Goal: Task Accomplishment & Management: Manage account settings

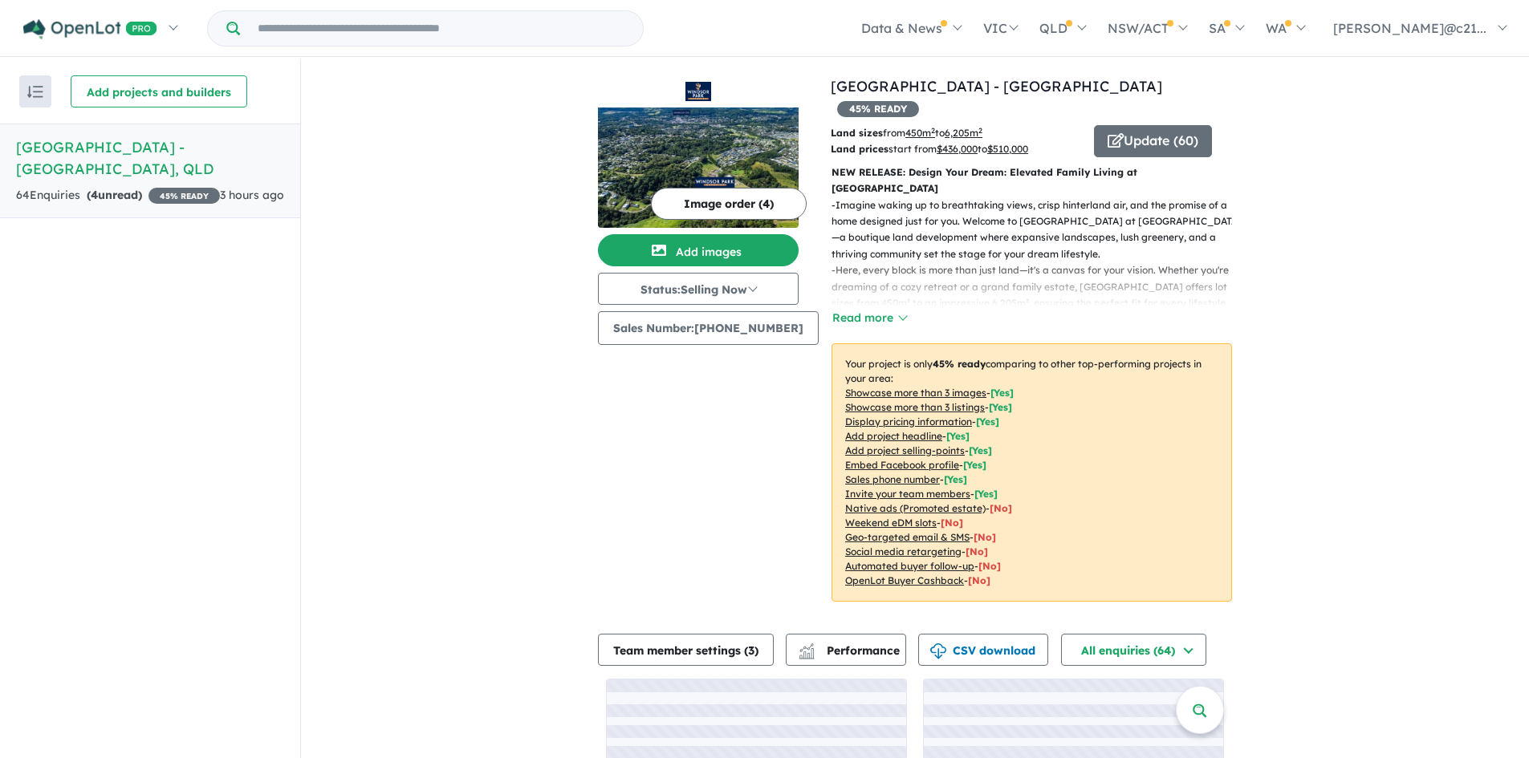
click at [158, 164] on link "Windsor Park Estate - Burnside , QLD 64 Enquir ies ( 4 unread) 45 % READY 3 hou…" at bounding box center [150, 171] width 300 height 95
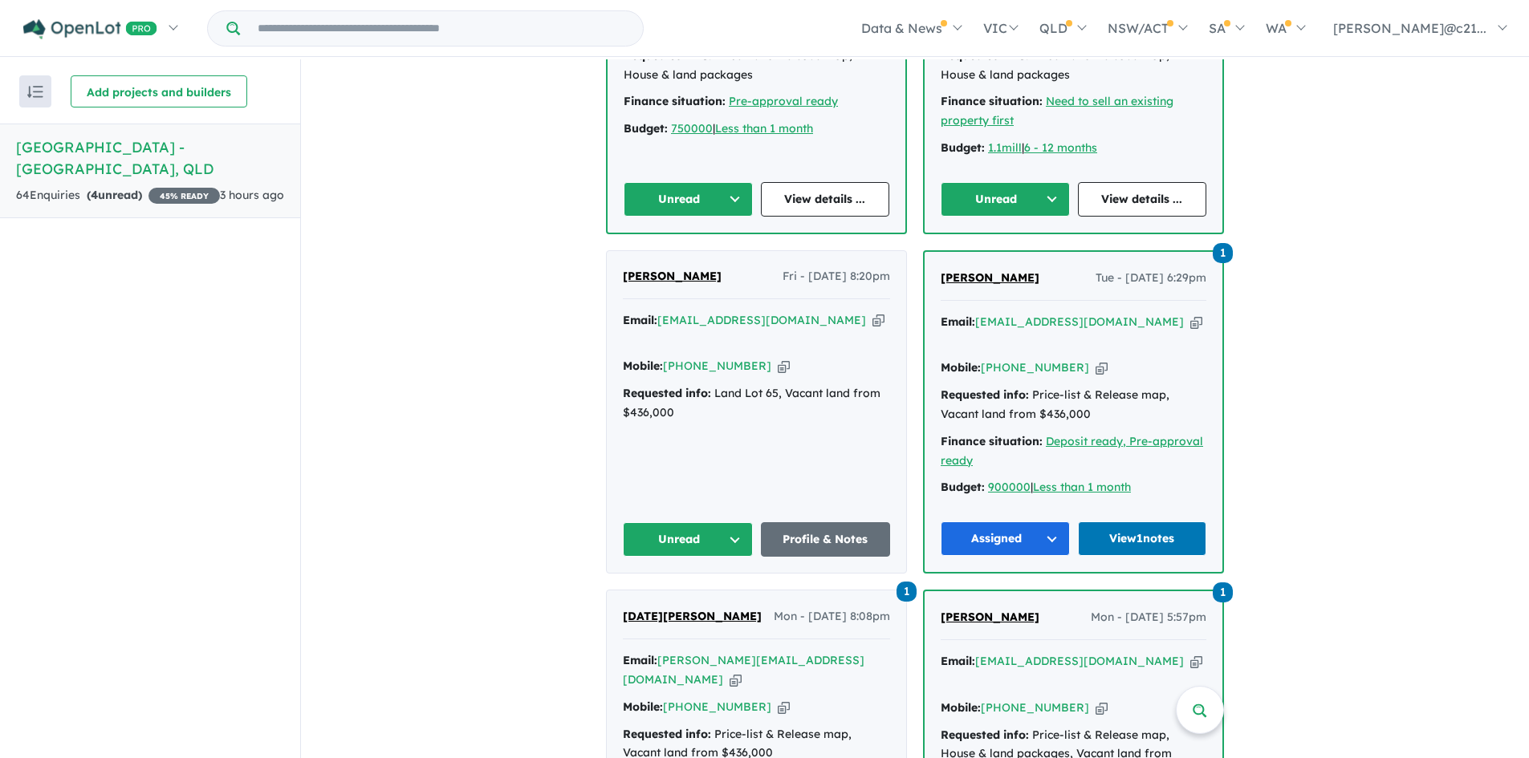
scroll to position [802, 0]
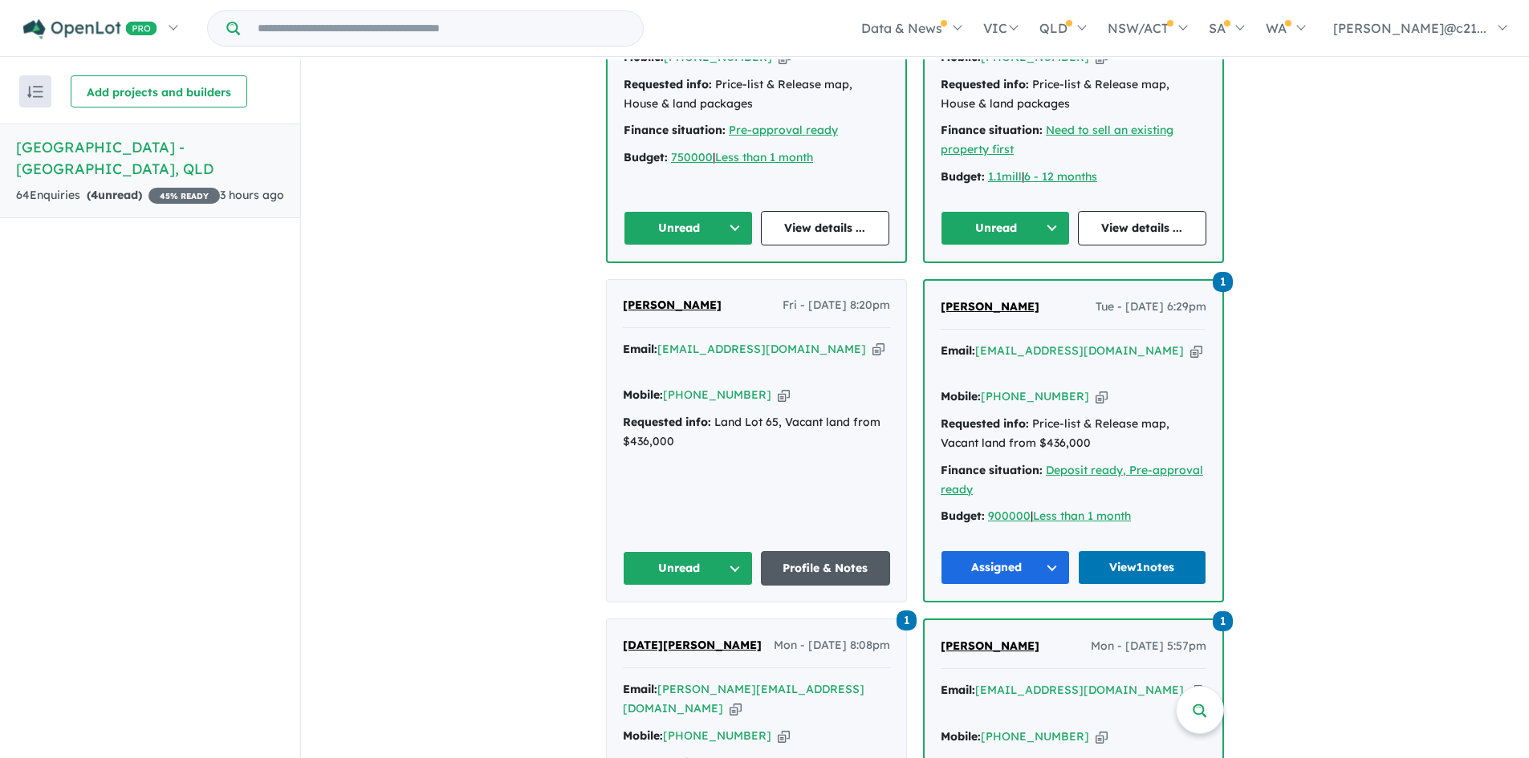
click at [830, 551] on link "Profile & Notes" at bounding box center [826, 568] width 130 height 35
click at [731, 296] on div "Amandeep Singh Fri - 10/10/2025, 8:20pm" at bounding box center [756, 312] width 267 height 32
drag, startPoint x: 727, startPoint y: 246, endPoint x: 622, endPoint y: 254, distance: 105.5
click at [623, 296] on div "Amandeep Singh Fri - 10/10/2025, 8:20pm" at bounding box center [756, 312] width 267 height 32
copy span "Amandeep Singh"
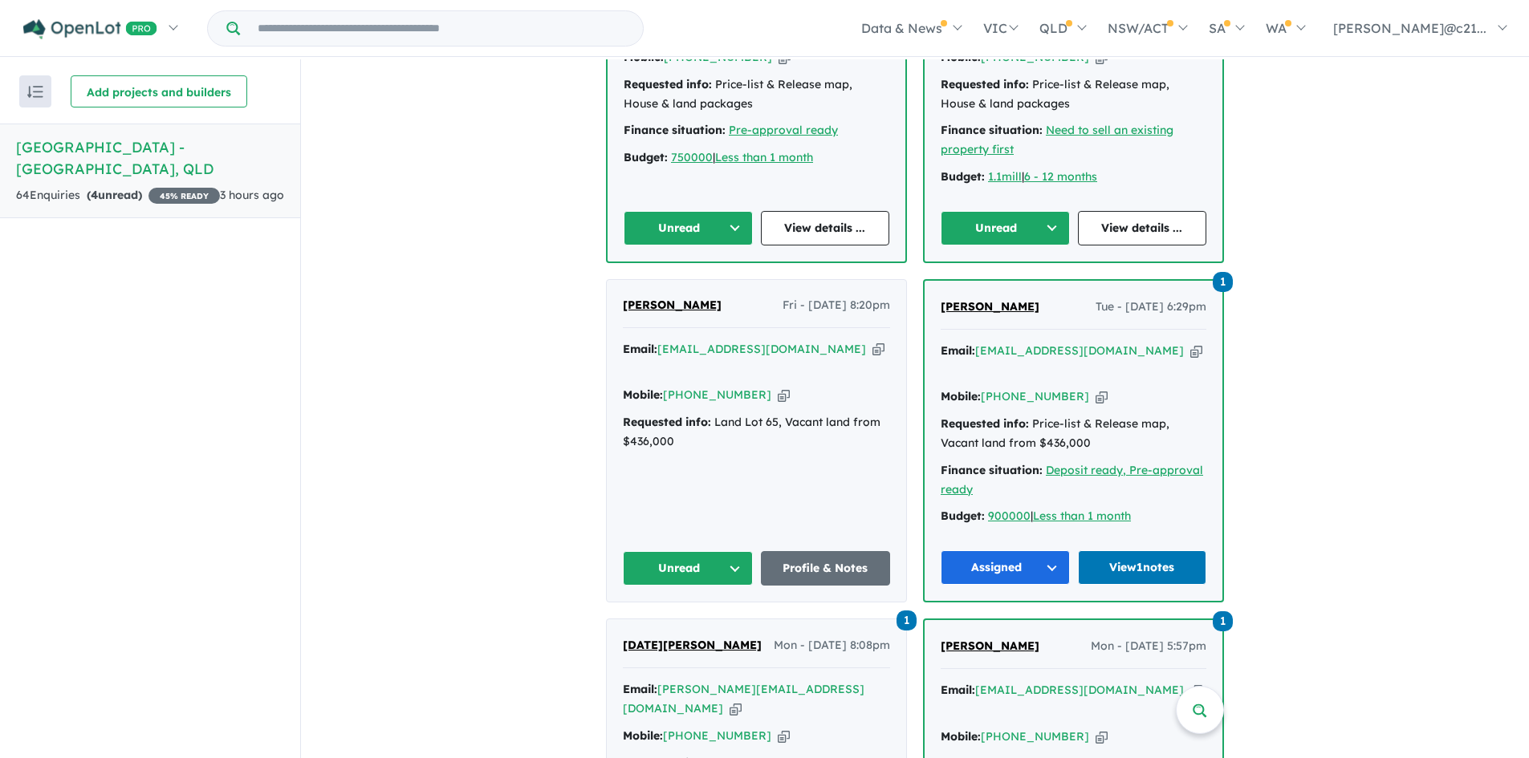
click at [737, 551] on button "Unread" at bounding box center [688, 568] width 130 height 35
click at [673, 625] on button "Assigned" at bounding box center [693, 643] width 140 height 37
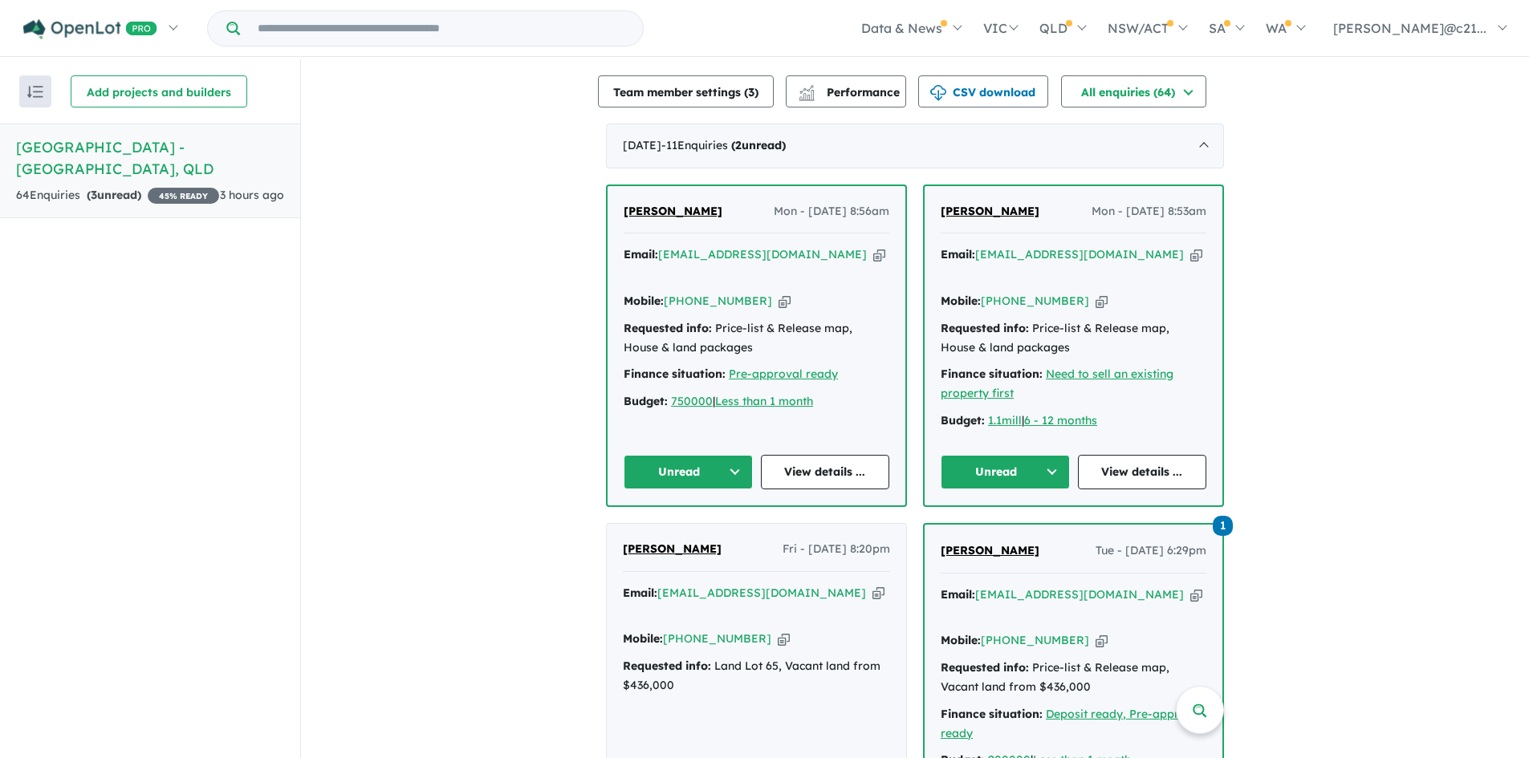
scroll to position [481, 0]
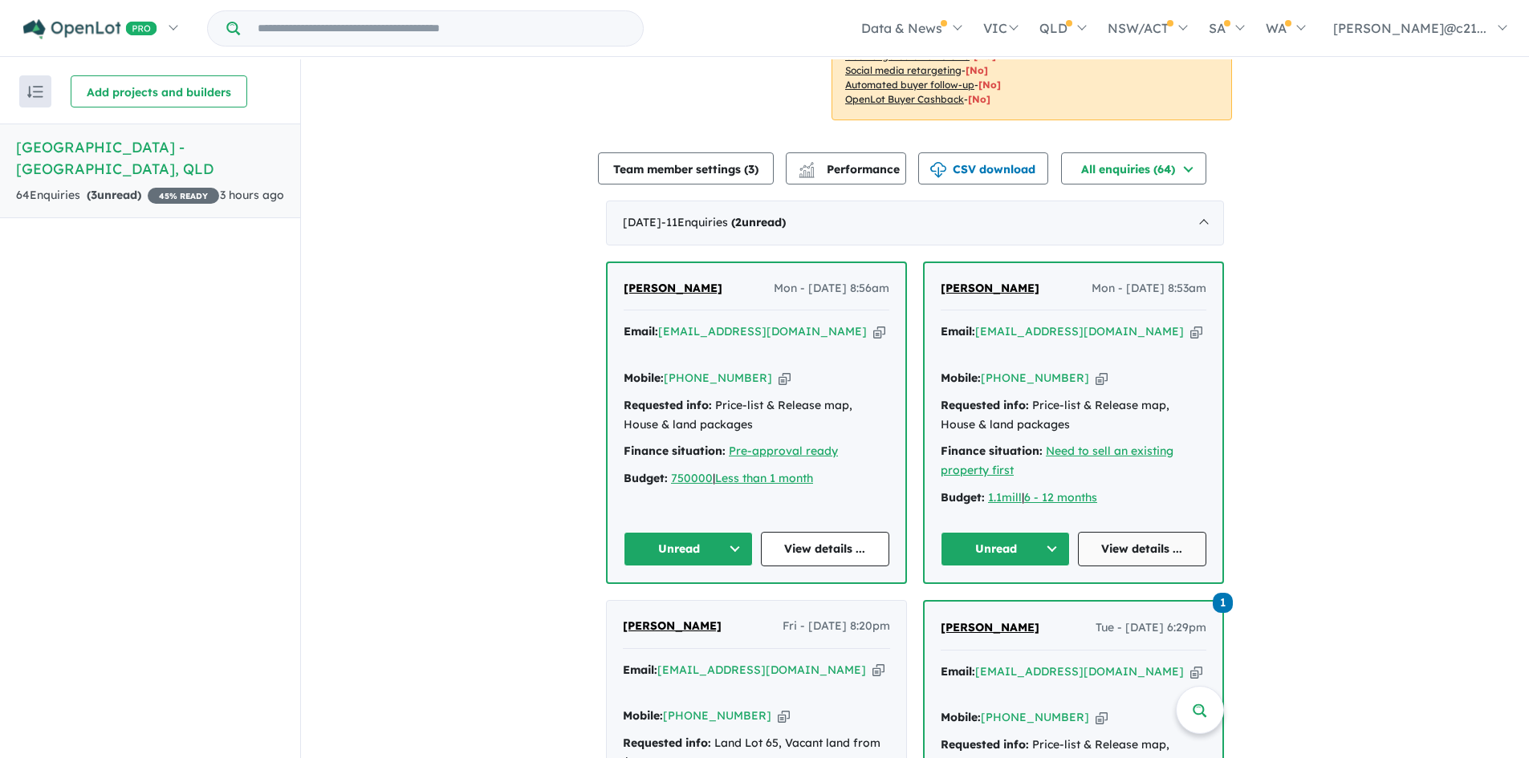
click at [1136, 532] on link "View details ..." at bounding box center [1142, 549] width 129 height 35
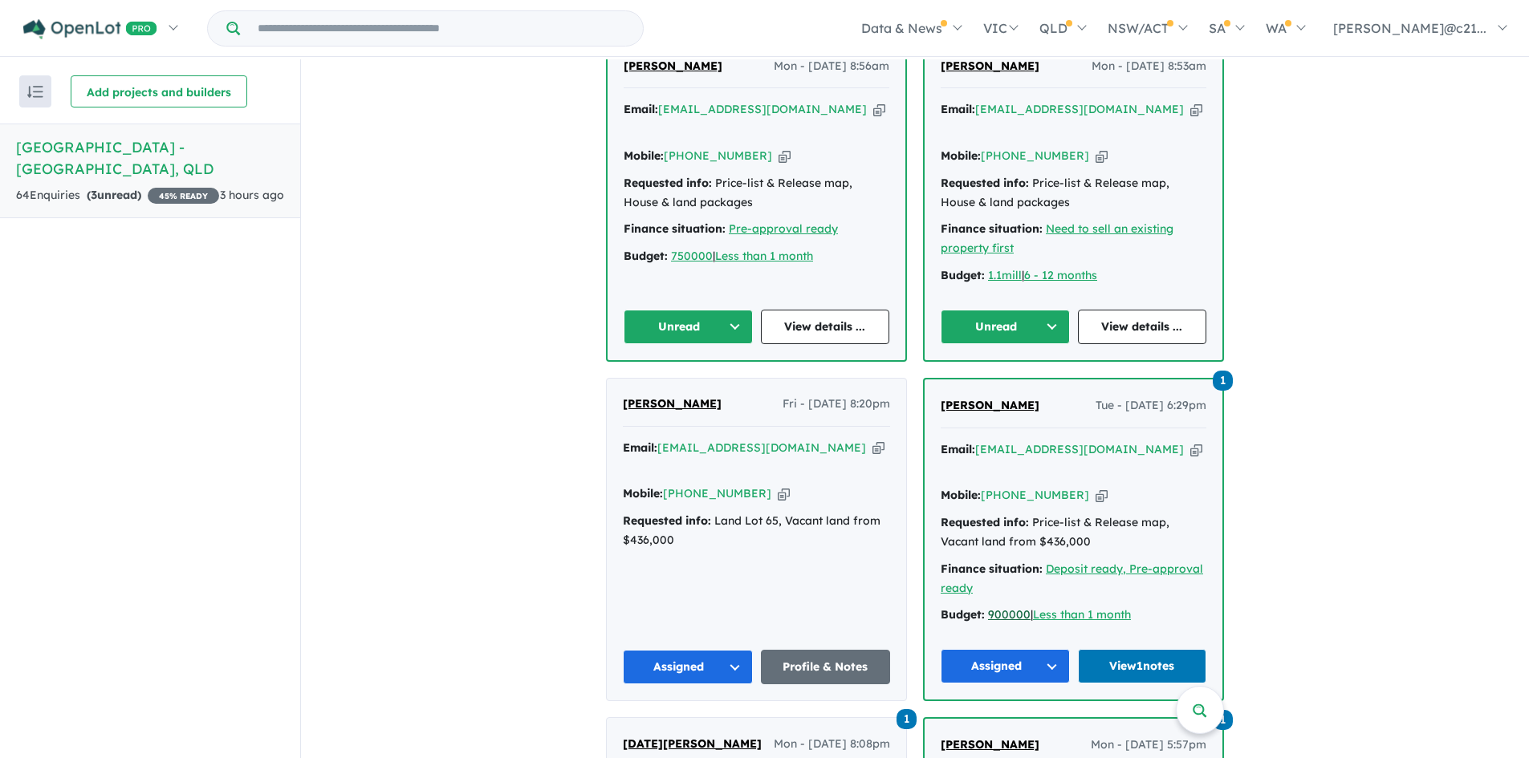
scroll to position [722, 0]
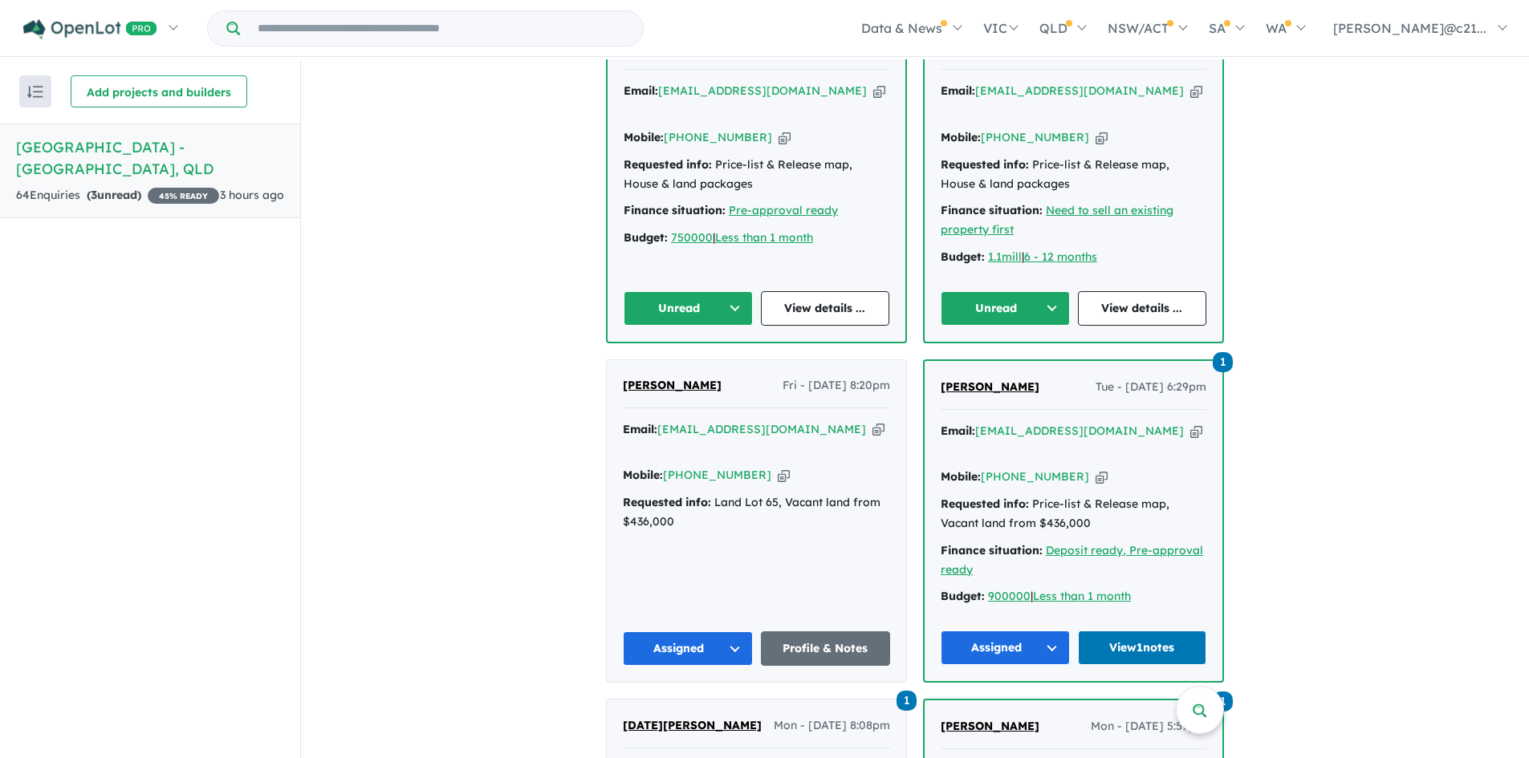
click at [1020, 291] on button "Unread" at bounding box center [1004, 308] width 129 height 35
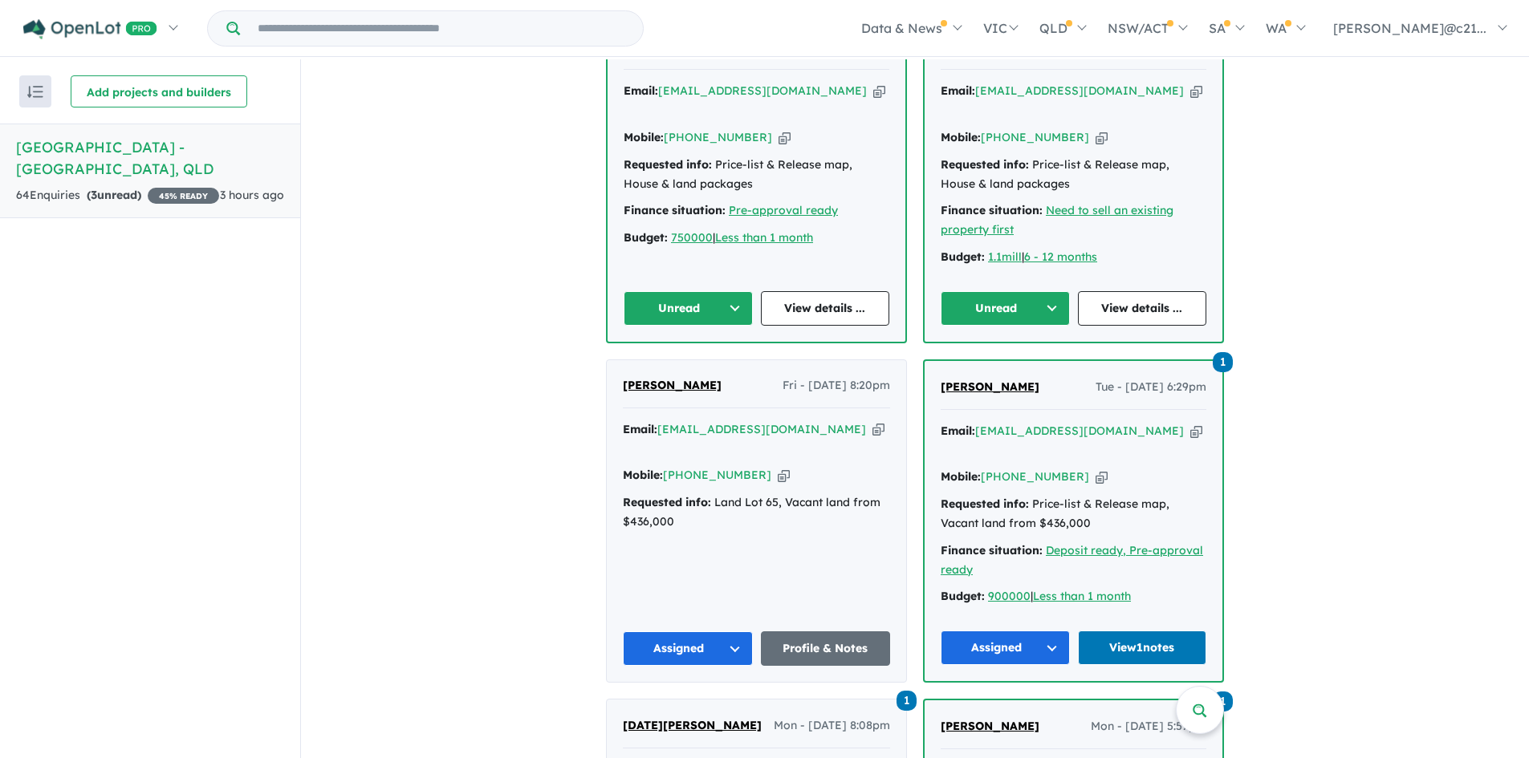
click at [1057, 291] on button "Unread" at bounding box center [1004, 308] width 129 height 35
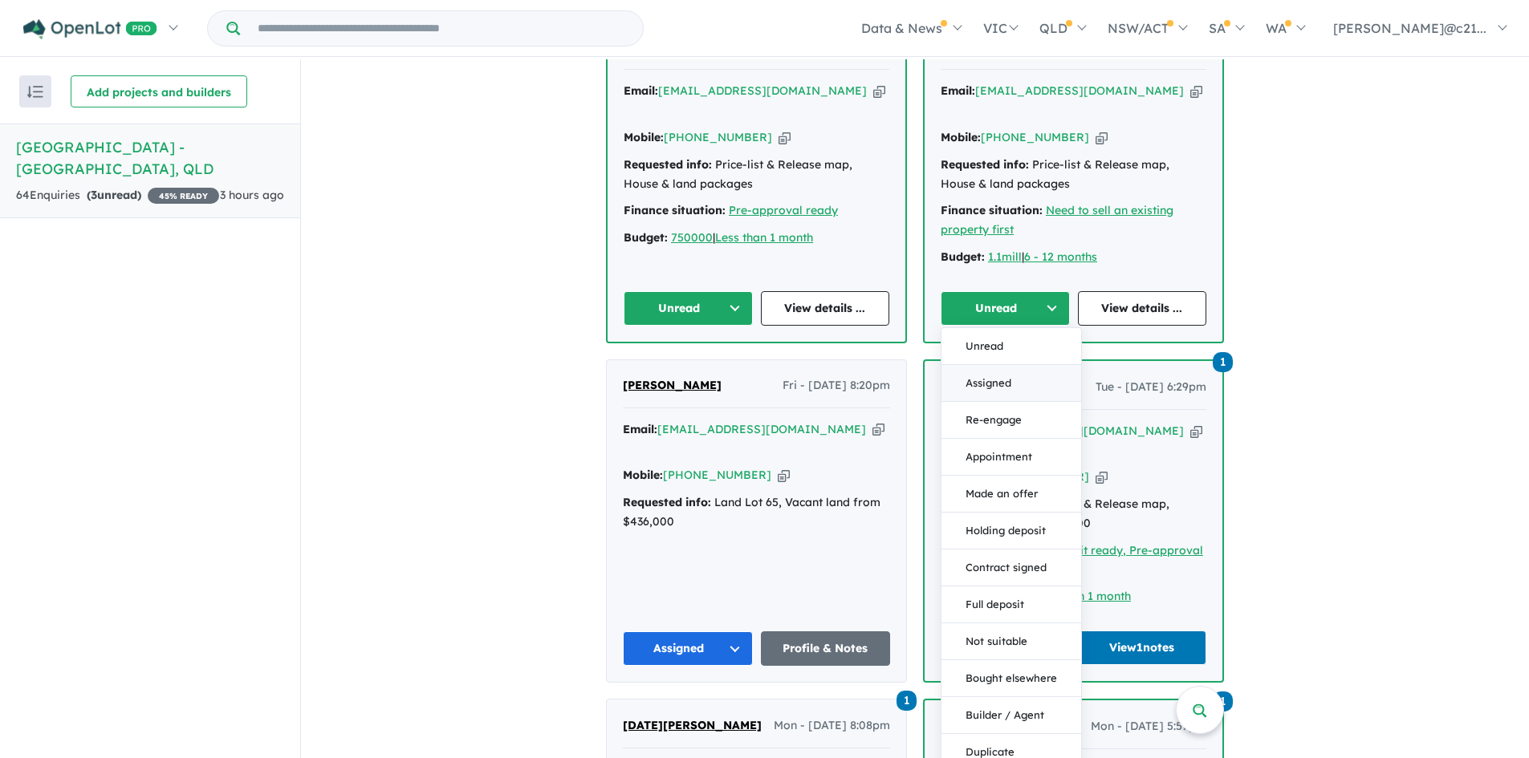
click at [994, 365] on button "Assigned" at bounding box center [1011, 383] width 140 height 37
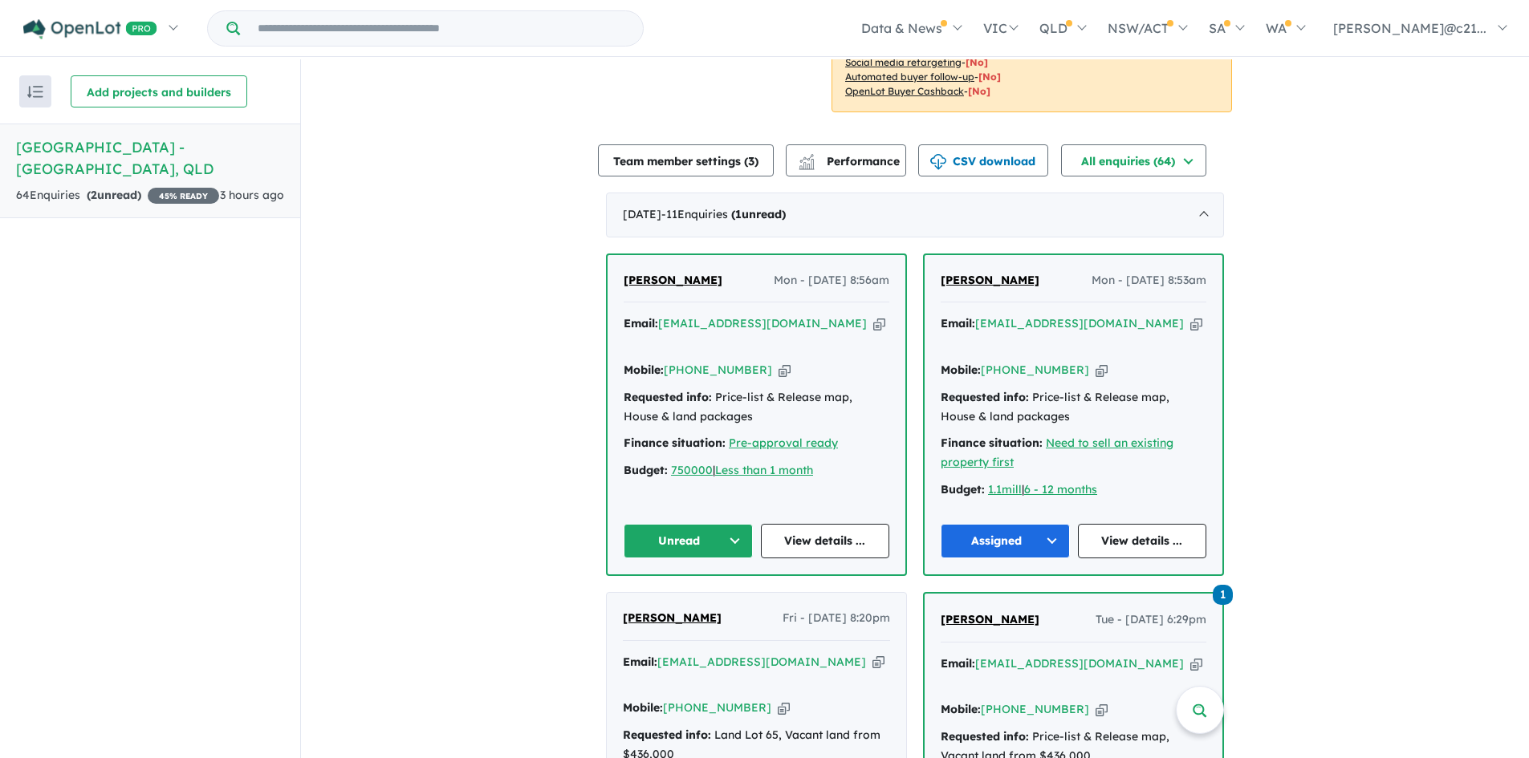
scroll to position [481, 0]
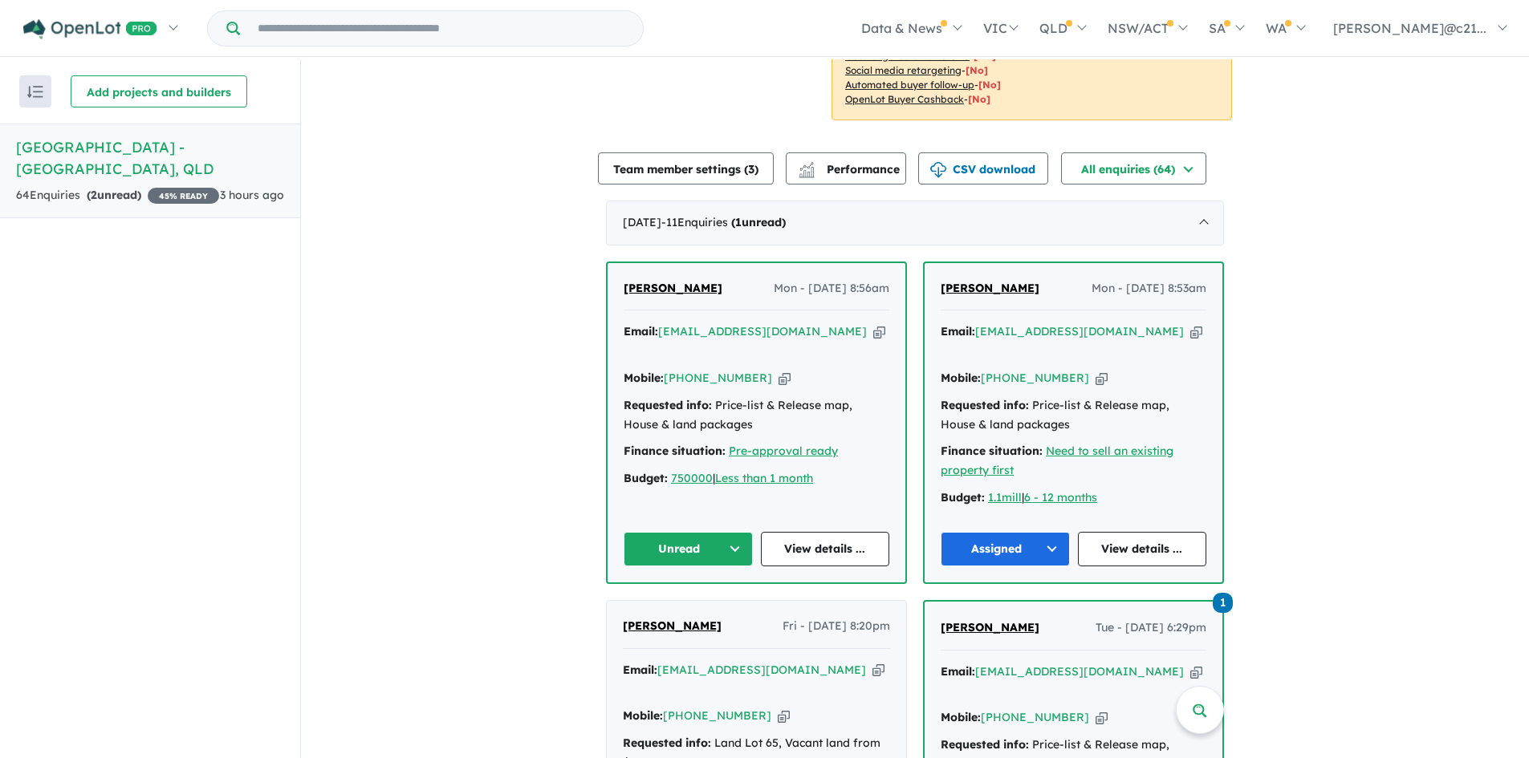
drag, startPoint x: 678, startPoint y: 252, endPoint x: 667, endPoint y: 234, distance: 20.9
click at [670, 263] on div "Donna Whiting Mon - 13/10/2025, 8:56am Email: whiting007@hotmail.com Copied! Mo…" at bounding box center [756, 422] width 298 height 319
drag, startPoint x: 701, startPoint y: 254, endPoint x: 611, endPoint y: 255, distance: 89.9
click at [611, 263] on div "Donna Whiting Mon - 13/10/2025, 8:56am Email: whiting007@hotmail.com Copied! Mo…" at bounding box center [756, 422] width 298 height 319
copy span "[PERSON_NAME]"
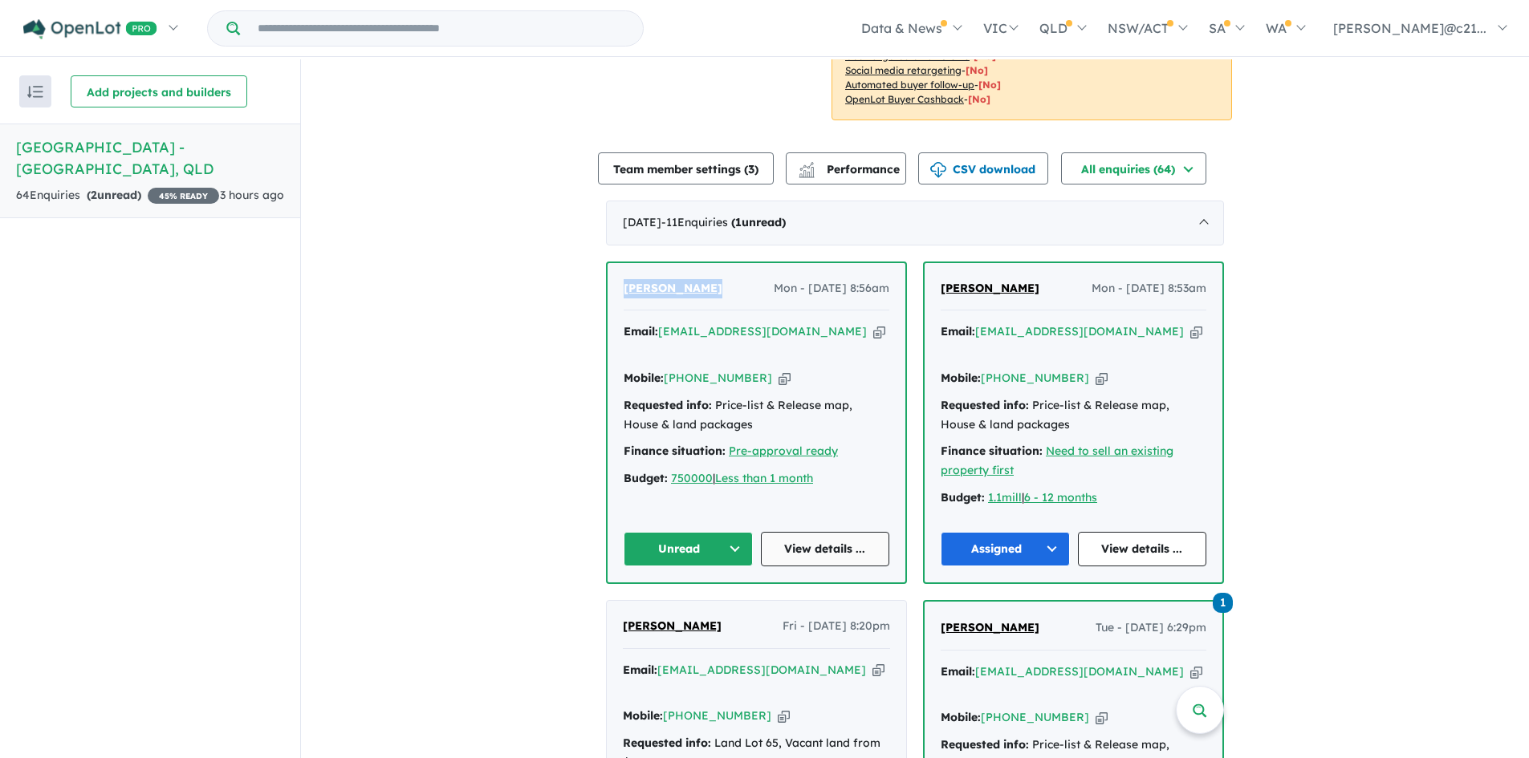
click at [846, 532] on link "View details ..." at bounding box center [825, 549] width 129 height 35
click at [722, 532] on button "Unread" at bounding box center [687, 549] width 129 height 35
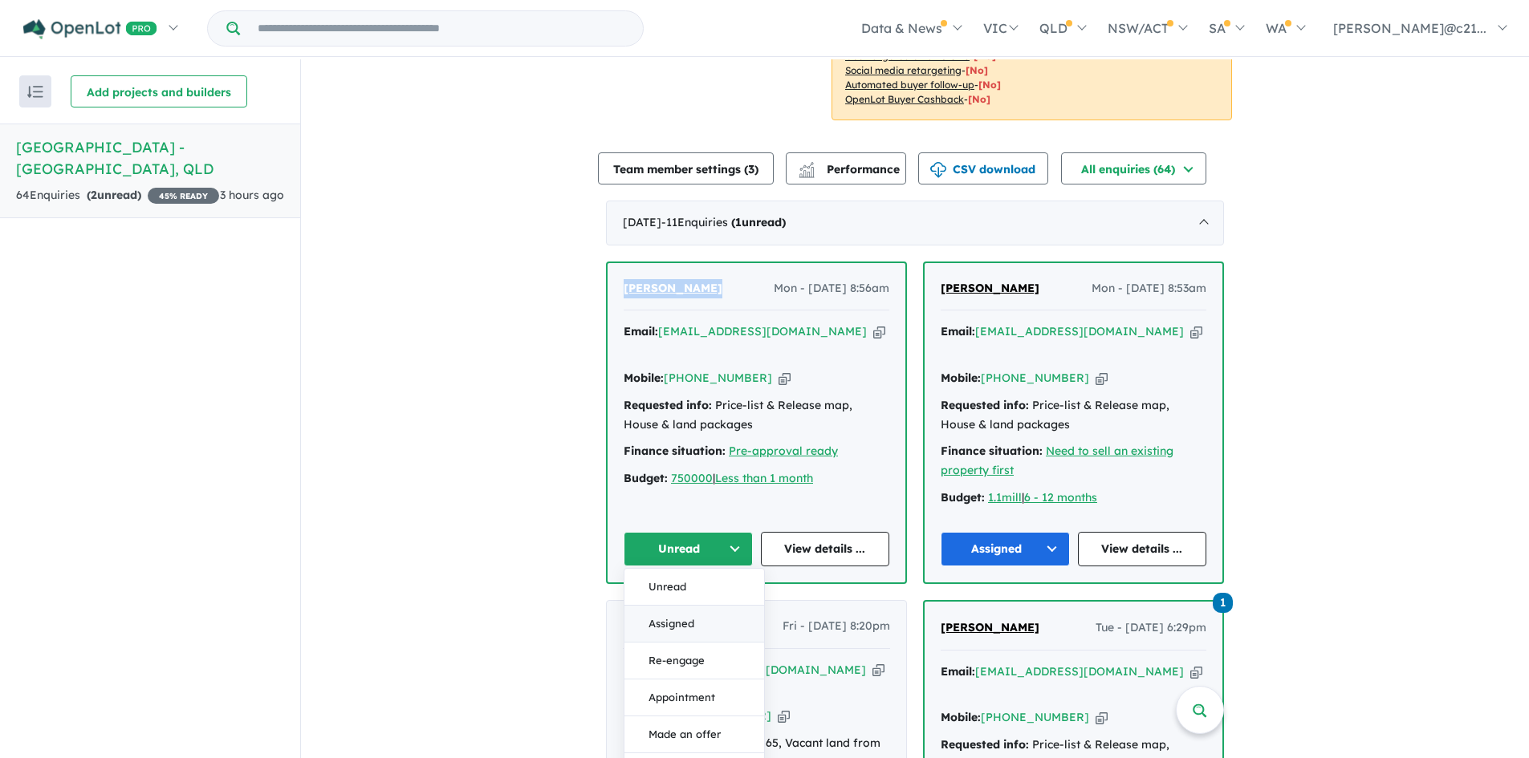
click at [694, 606] on button "Assigned" at bounding box center [694, 624] width 140 height 37
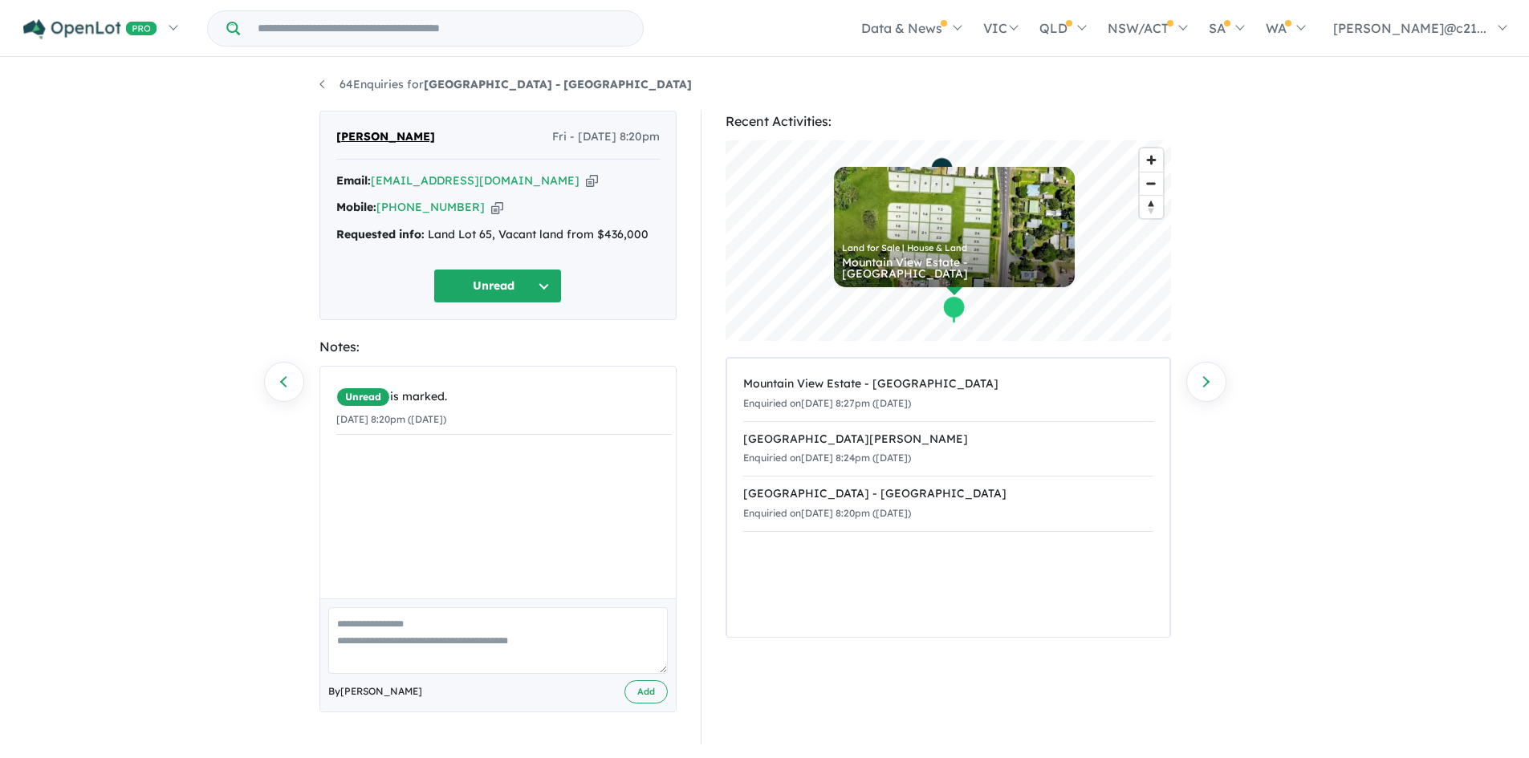
click at [447, 643] on textarea at bounding box center [497, 640] width 339 height 67
type textarea "**********"
click at [639, 696] on button "Add" at bounding box center [645, 691] width 43 height 23
click at [542, 294] on button "Unread" at bounding box center [497, 286] width 128 height 35
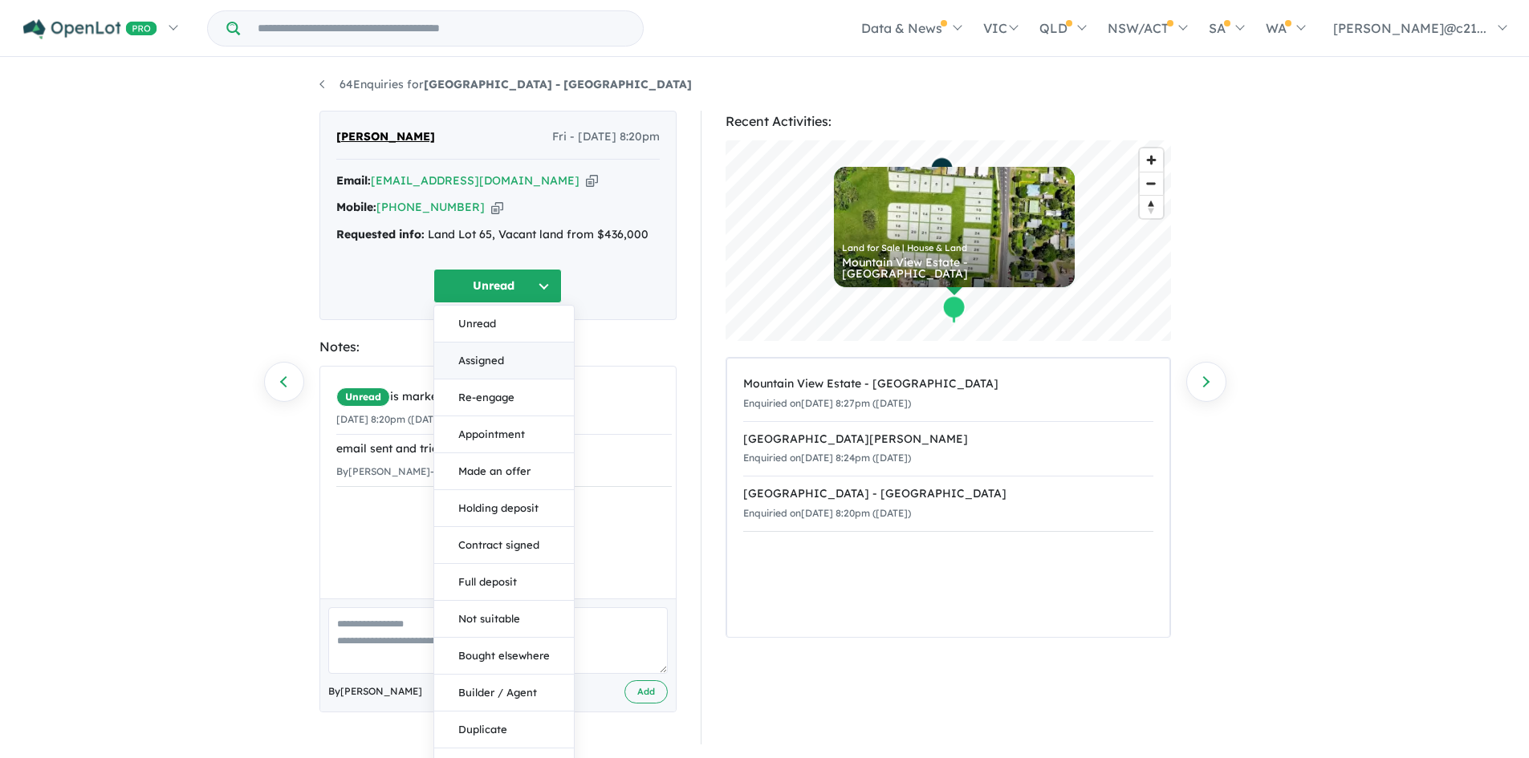
click at [496, 351] on button "Assigned" at bounding box center [504, 361] width 140 height 37
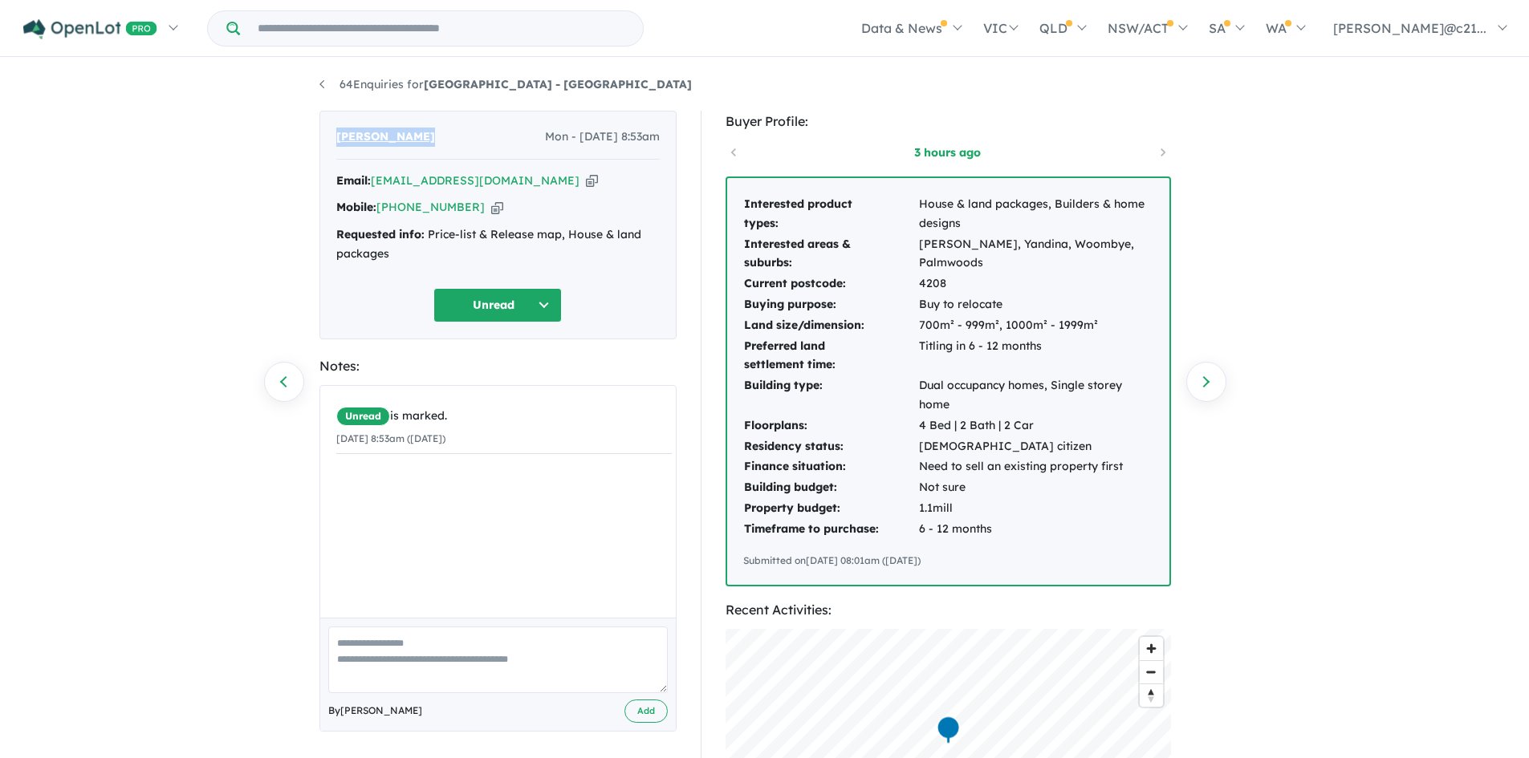
drag, startPoint x: 428, startPoint y: 129, endPoint x: 338, endPoint y: 183, distance: 104.7
click at [332, 153] on div "Sarah Barrett Mon - 13/10/2025, 8:53am Email: imsarahb@gmail.com Copied! Mobile…" at bounding box center [497, 225] width 357 height 229
copy span "Sarah Barrett"
click at [532, 300] on button "Unread" at bounding box center [497, 305] width 128 height 35
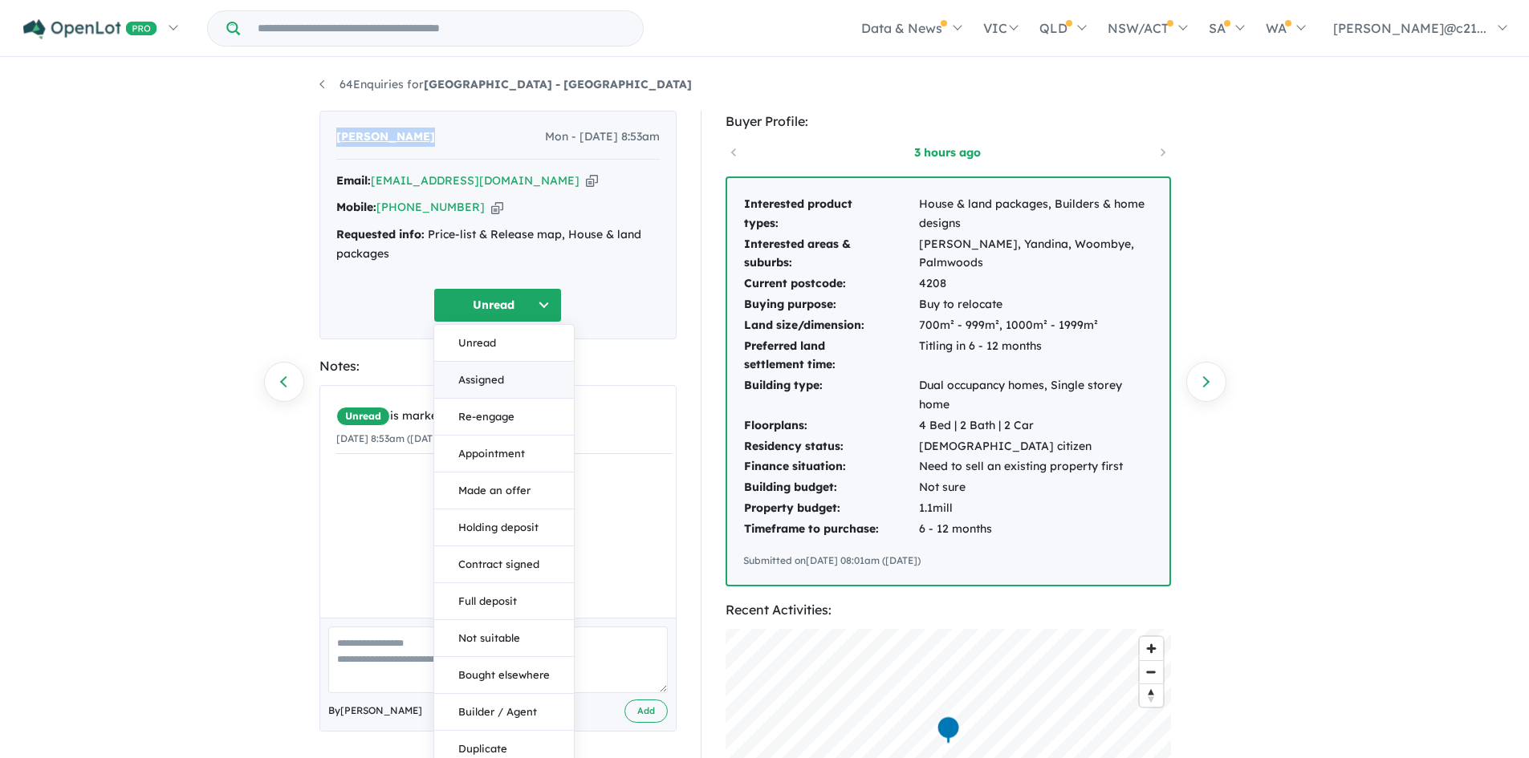
click at [521, 372] on button "Assigned" at bounding box center [504, 380] width 140 height 37
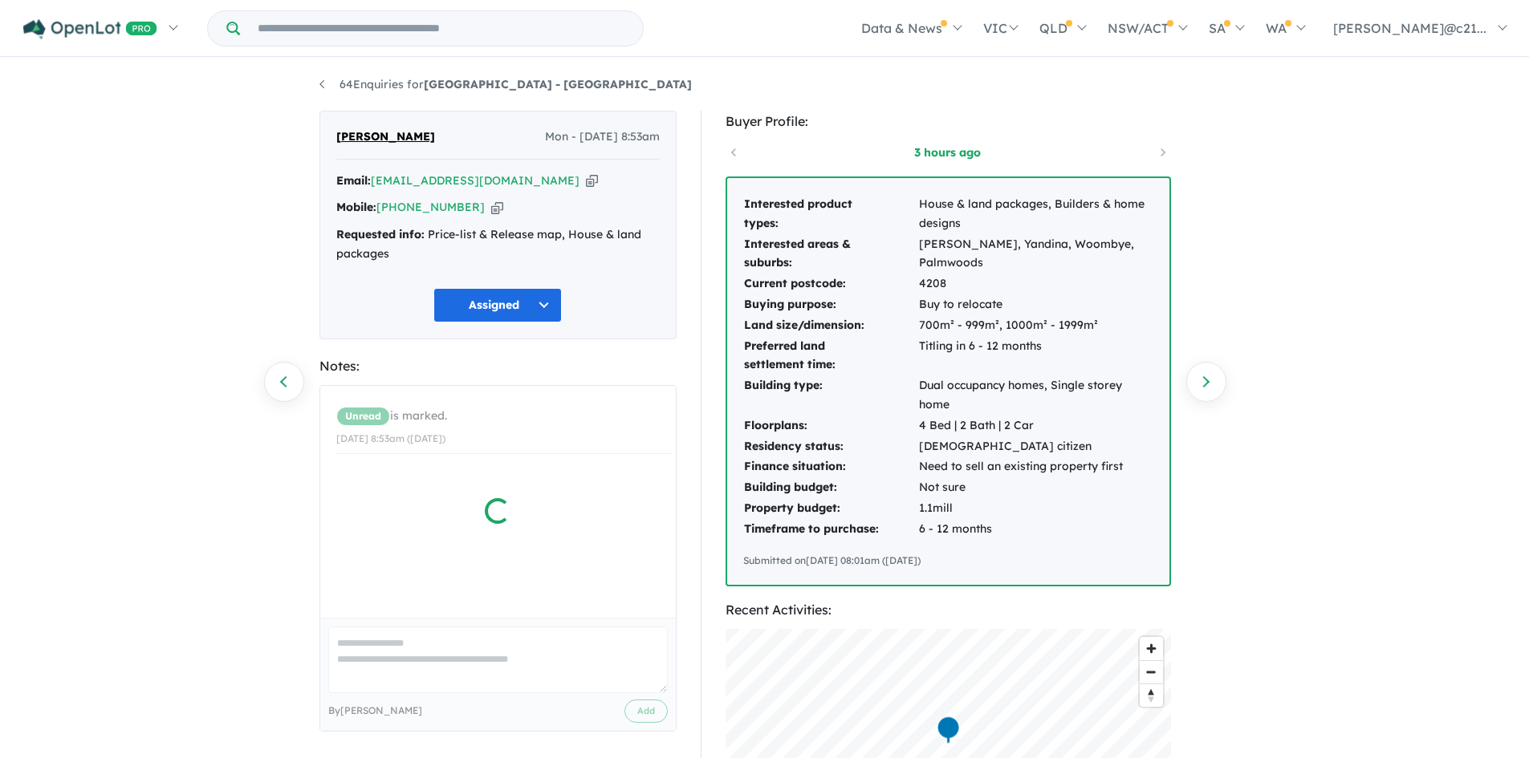
click at [462, 656] on div at bounding box center [497, 558] width 355 height 345
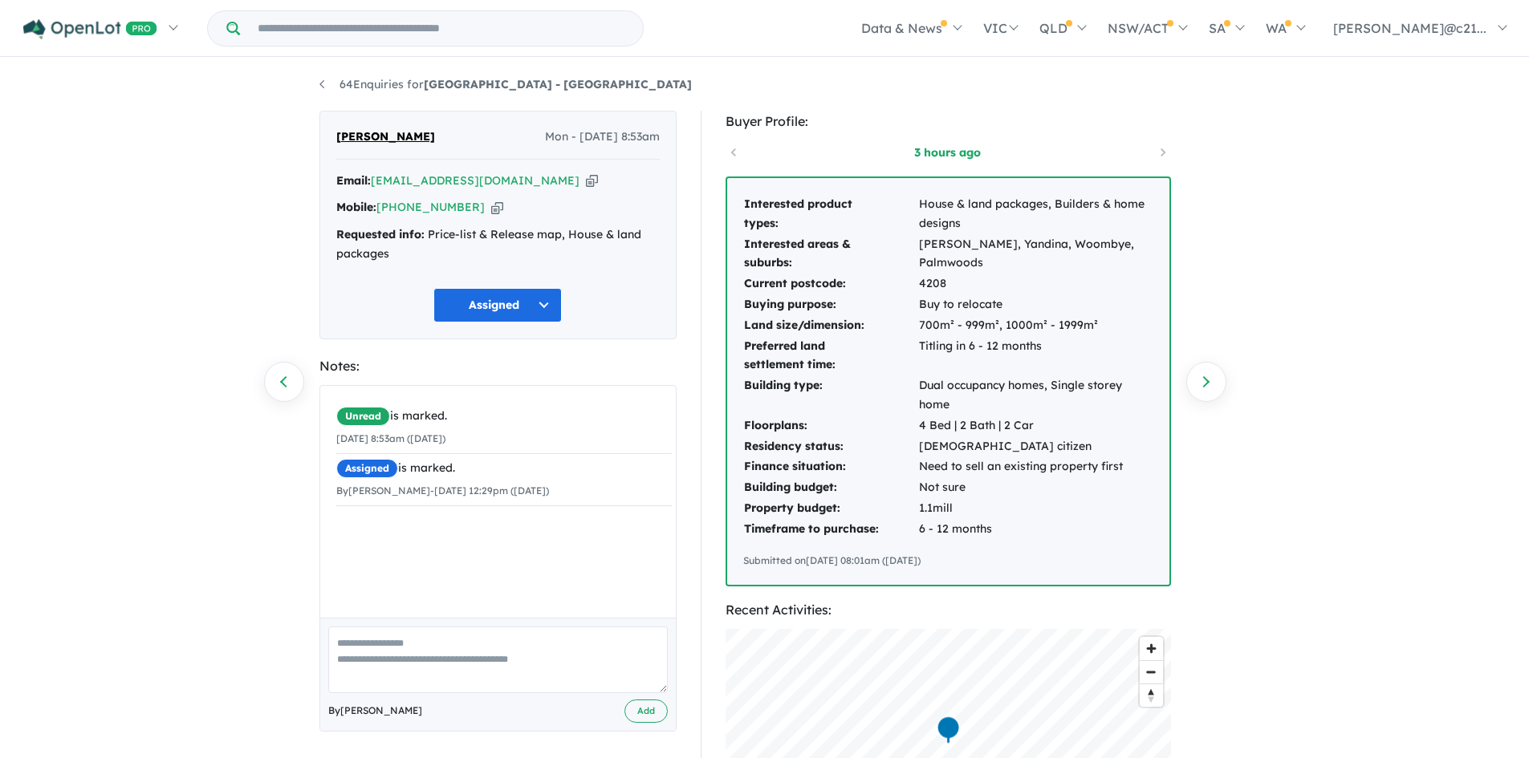
click at [462, 655] on textarea at bounding box center [497, 660] width 339 height 67
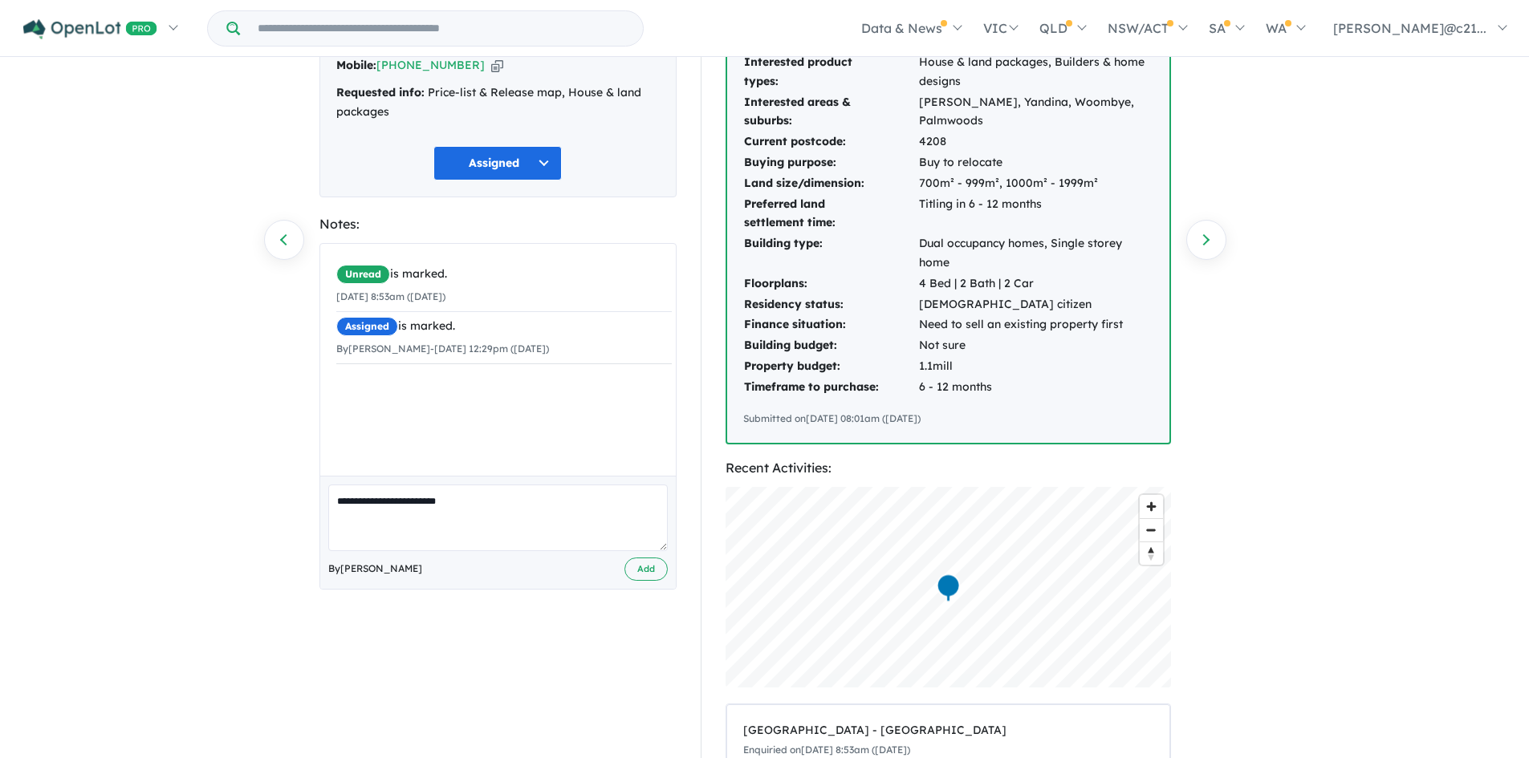
scroll to position [160, 0]
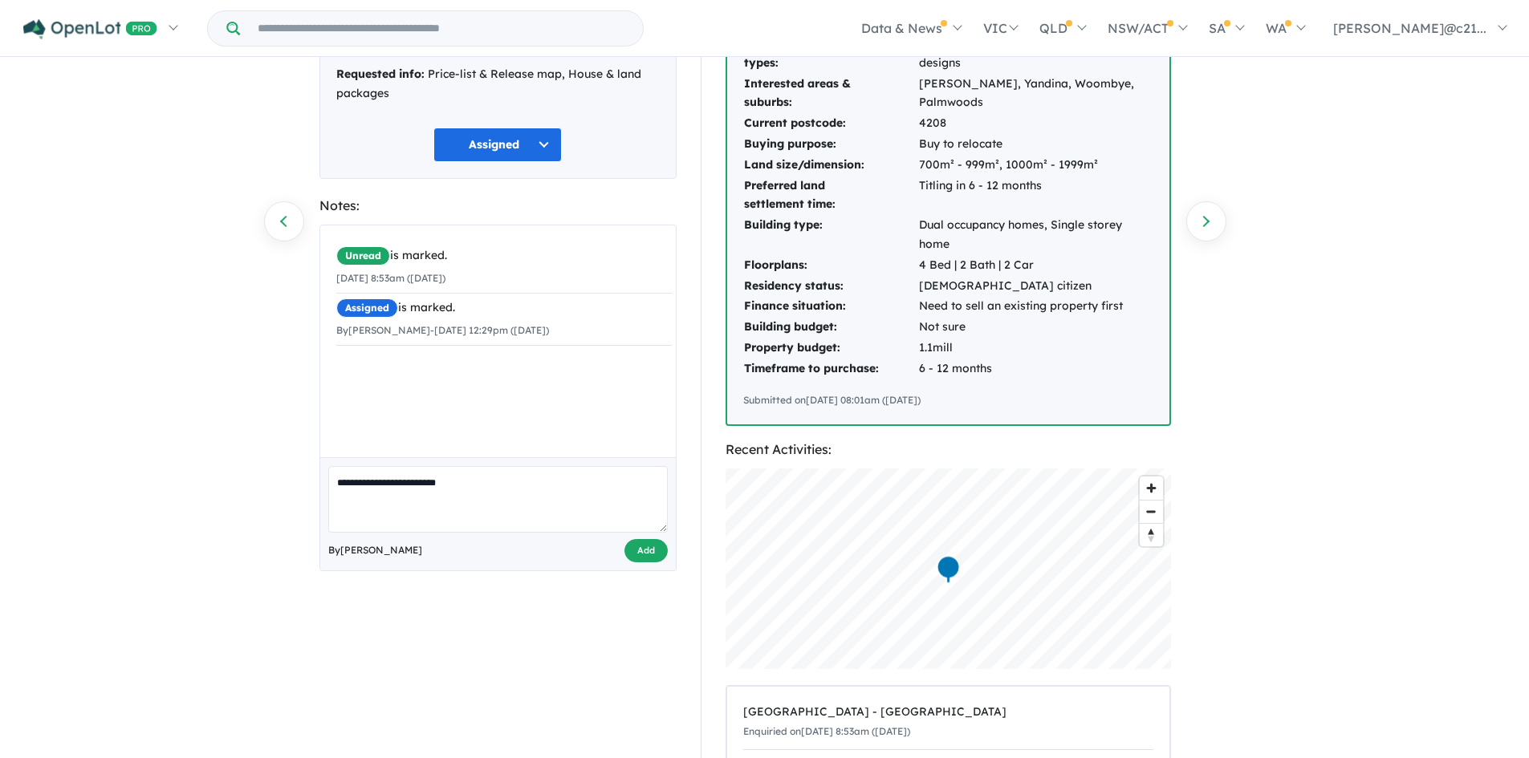
type textarea "**********"
click at [644, 549] on button "Add" at bounding box center [645, 550] width 43 height 23
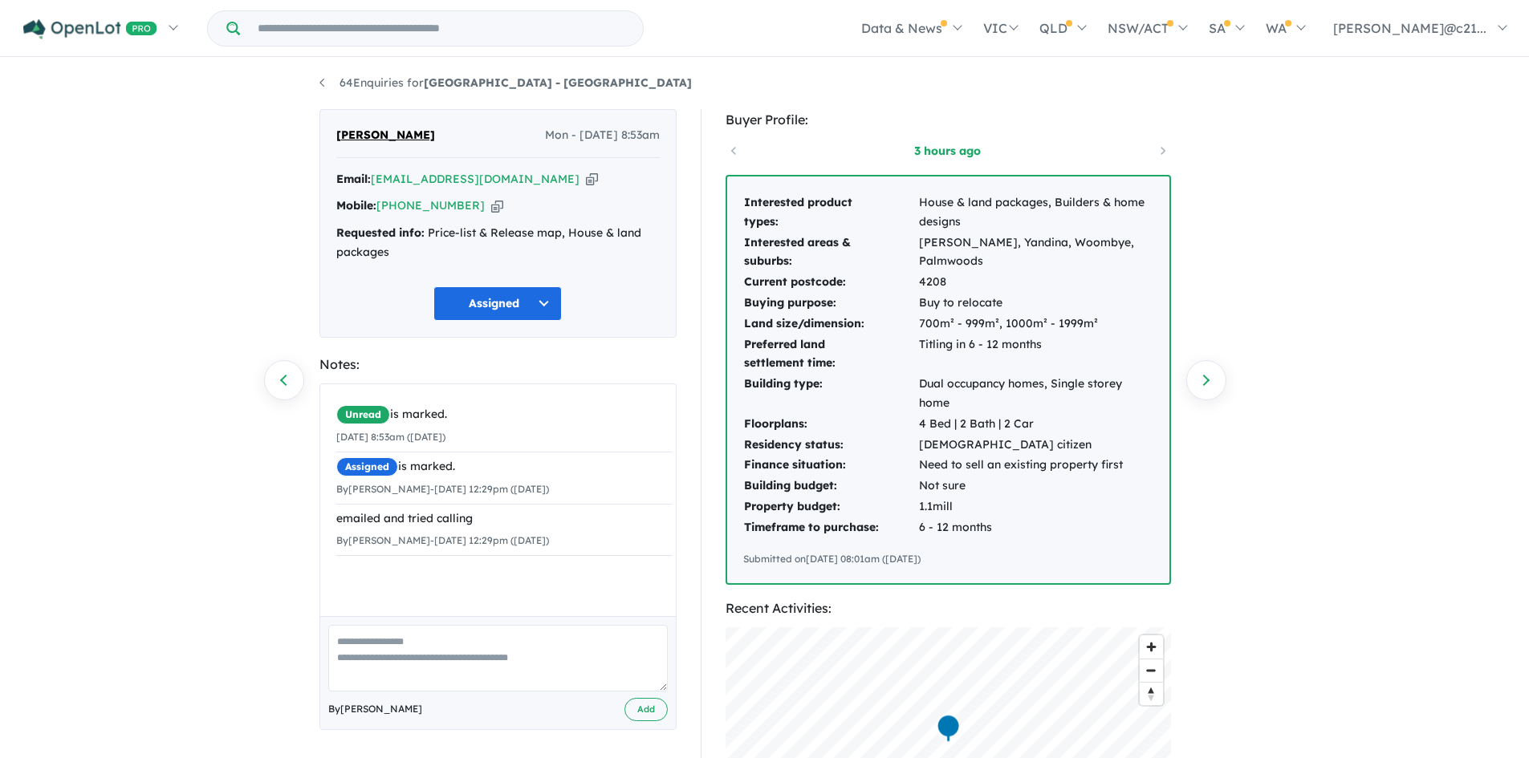
scroll to position [0, 0]
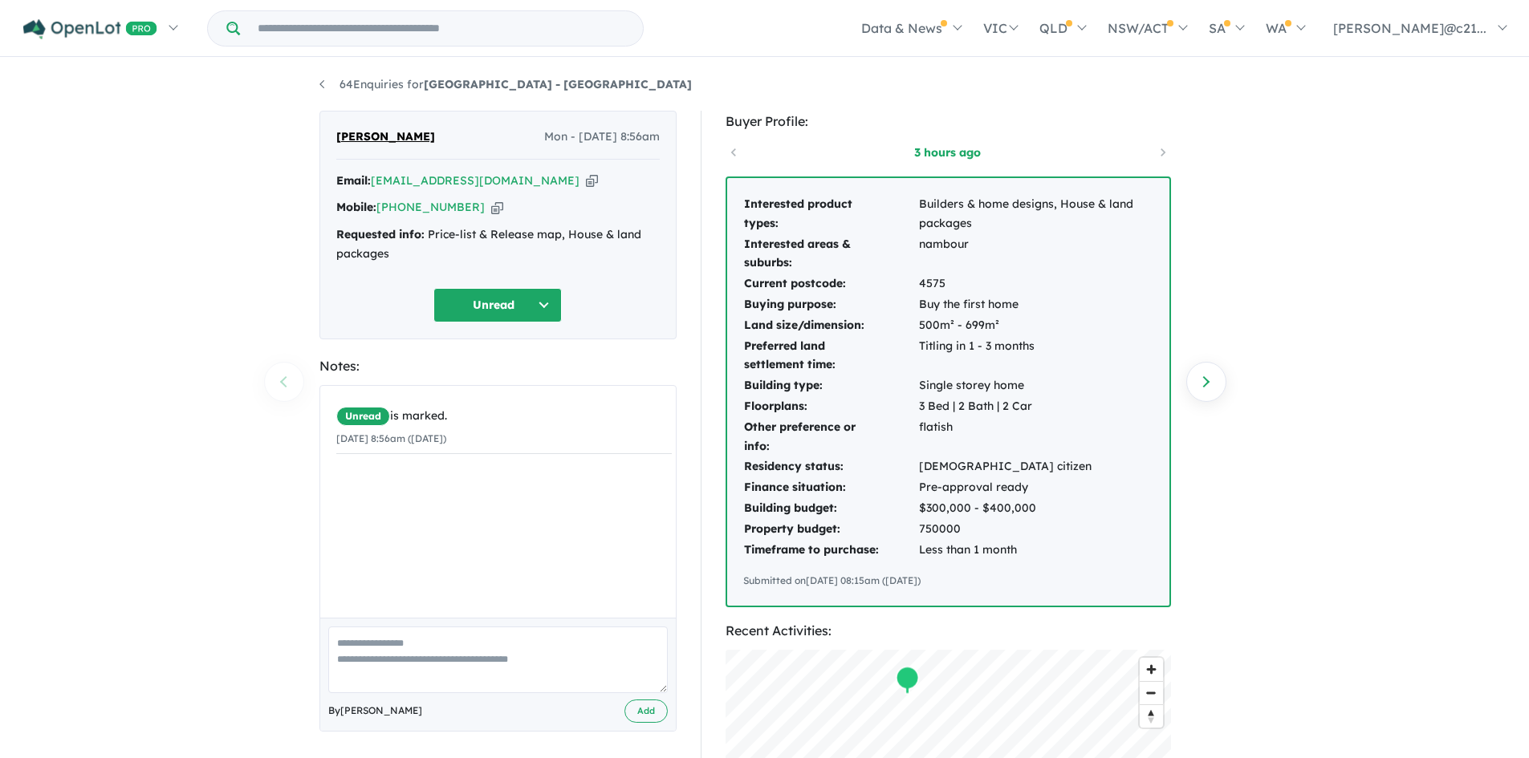
click at [502, 656] on textarea at bounding box center [497, 660] width 339 height 67
type textarea "**********"
click at [657, 709] on button "Add" at bounding box center [645, 711] width 43 height 23
click at [506, 301] on button "Unread" at bounding box center [497, 305] width 128 height 35
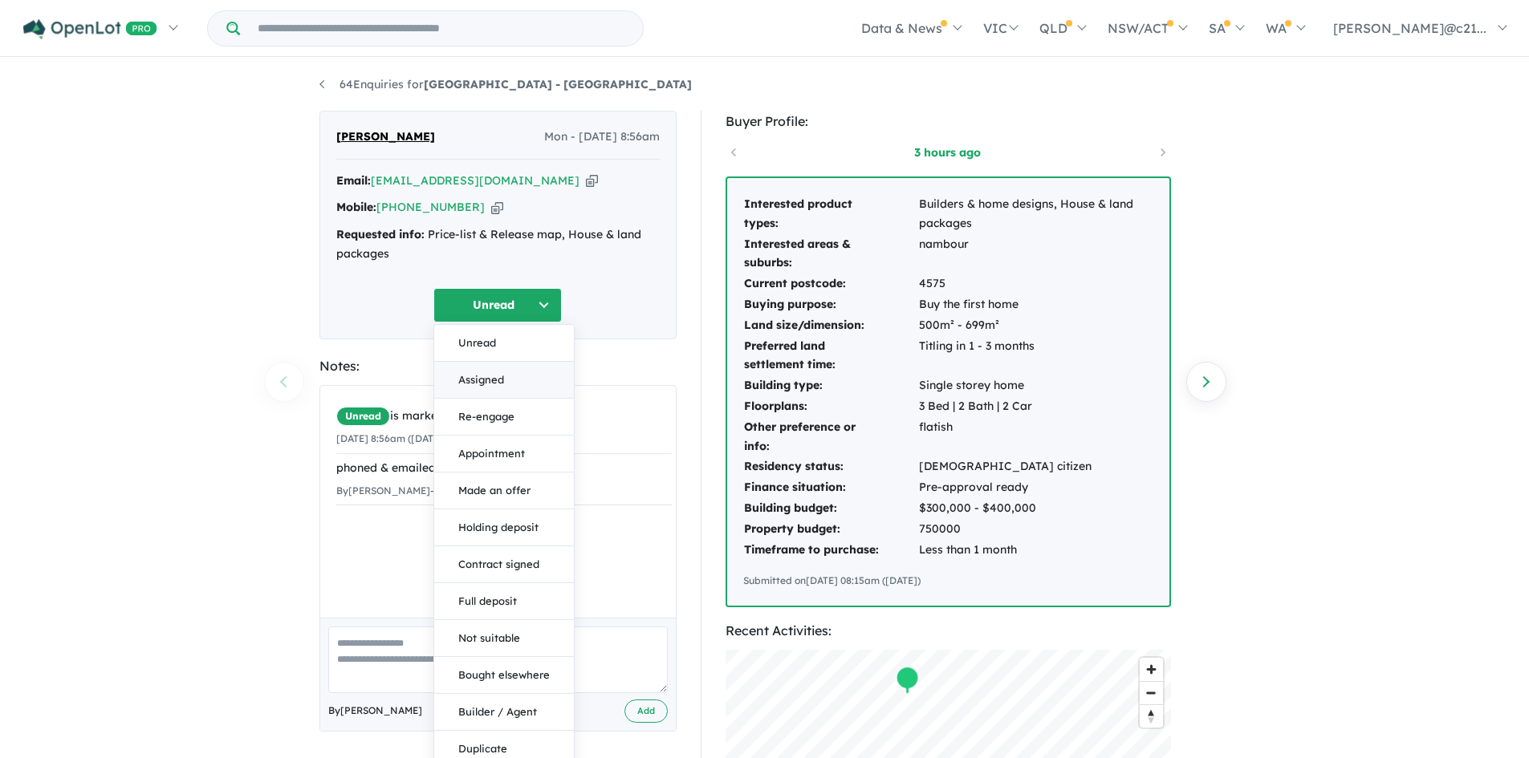
click at [486, 374] on button "Assigned" at bounding box center [504, 380] width 140 height 37
